Goal: Find specific page/section

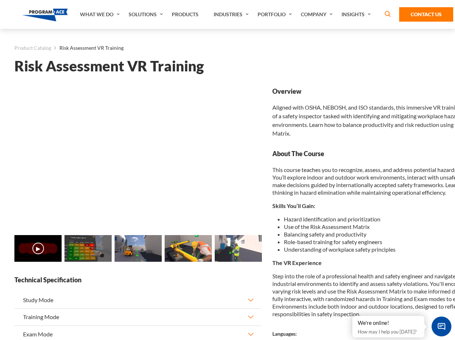
click at [147, 14] on link "Solutions" at bounding box center [146, 14] width 43 height 29
click at [0, 0] on div "AI & Computer Vision Solutions Computer Vision Quality Control AI tools for fas…" at bounding box center [0, 0] width 0 height 0
click at [0, 0] on div "AI & Computer Vision Solutions Virtual Training Solutions Virtual Tour Solution…" at bounding box center [0, 0] width 0 height 0
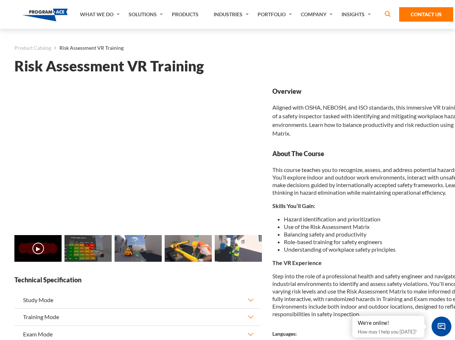
click at [0, 0] on div "AI & Computer Vision Solutions Virtual Training Solutions Virtual Tour Solution…" at bounding box center [0, 0] width 0 height 0
click at [0, 0] on div "AI & Computer Vision Solutions Computer Vision Quality Control AI tools for fas…" at bounding box center [0, 0] width 0 height 0
